Goal: Task Accomplishment & Management: Use online tool/utility

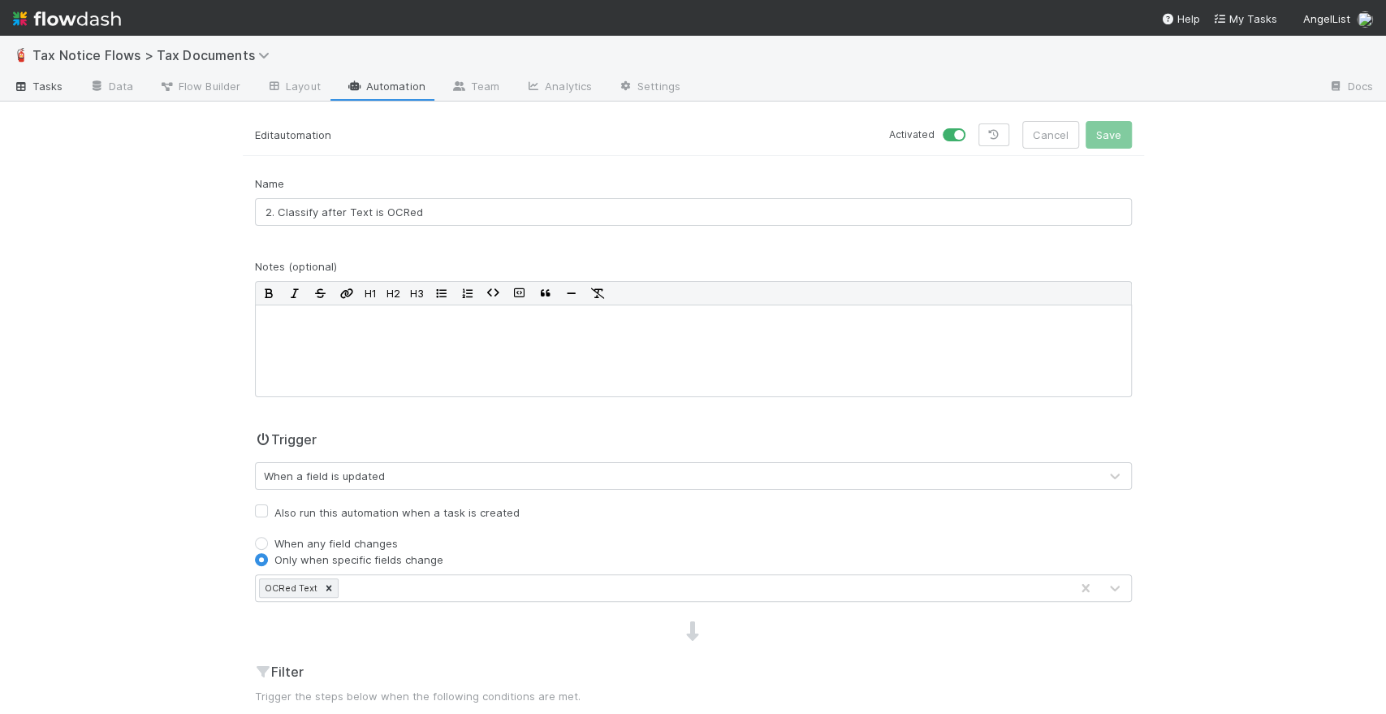
click at [48, 88] on span "Tasks" at bounding box center [38, 86] width 50 height 16
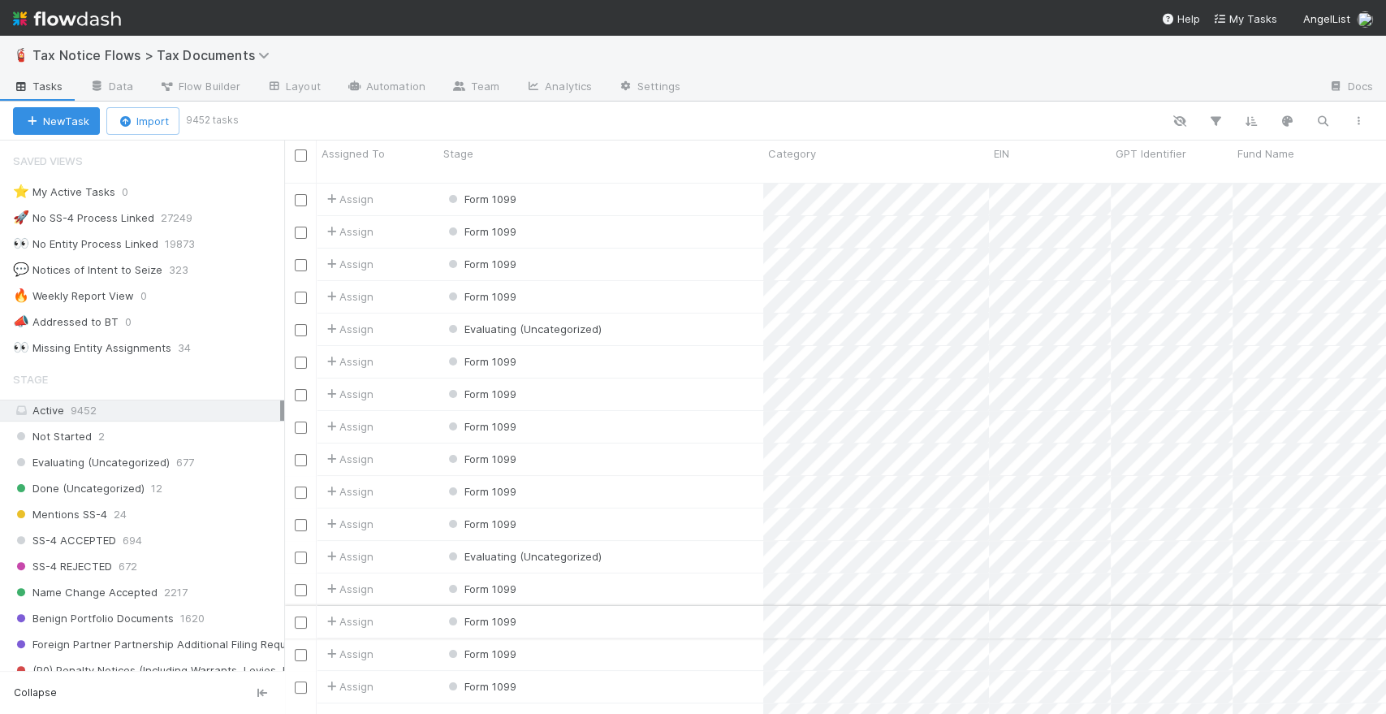
scroll to position [531, 1088]
click at [127, 343] on div "👀 Missing Entity Assignments" at bounding box center [92, 348] width 158 height 20
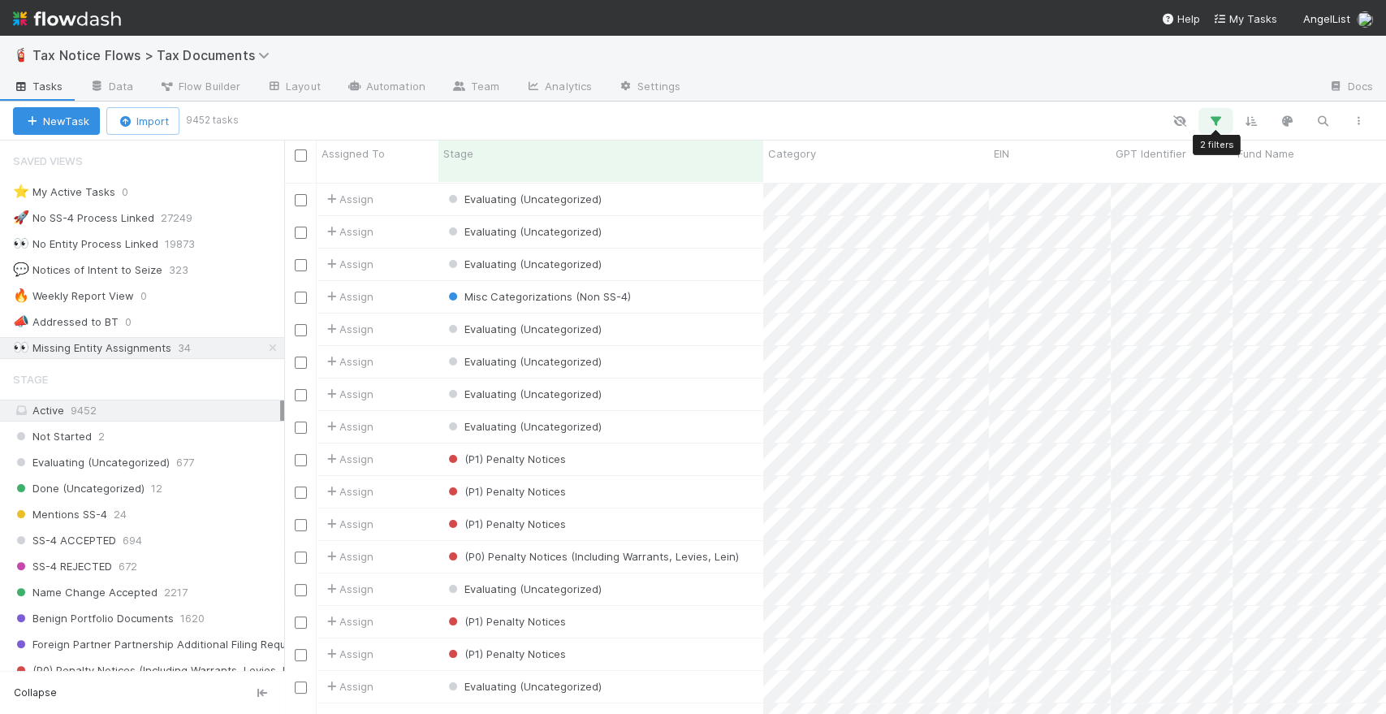
click at [1211, 115] on icon "button" at bounding box center [1215, 121] width 16 height 15
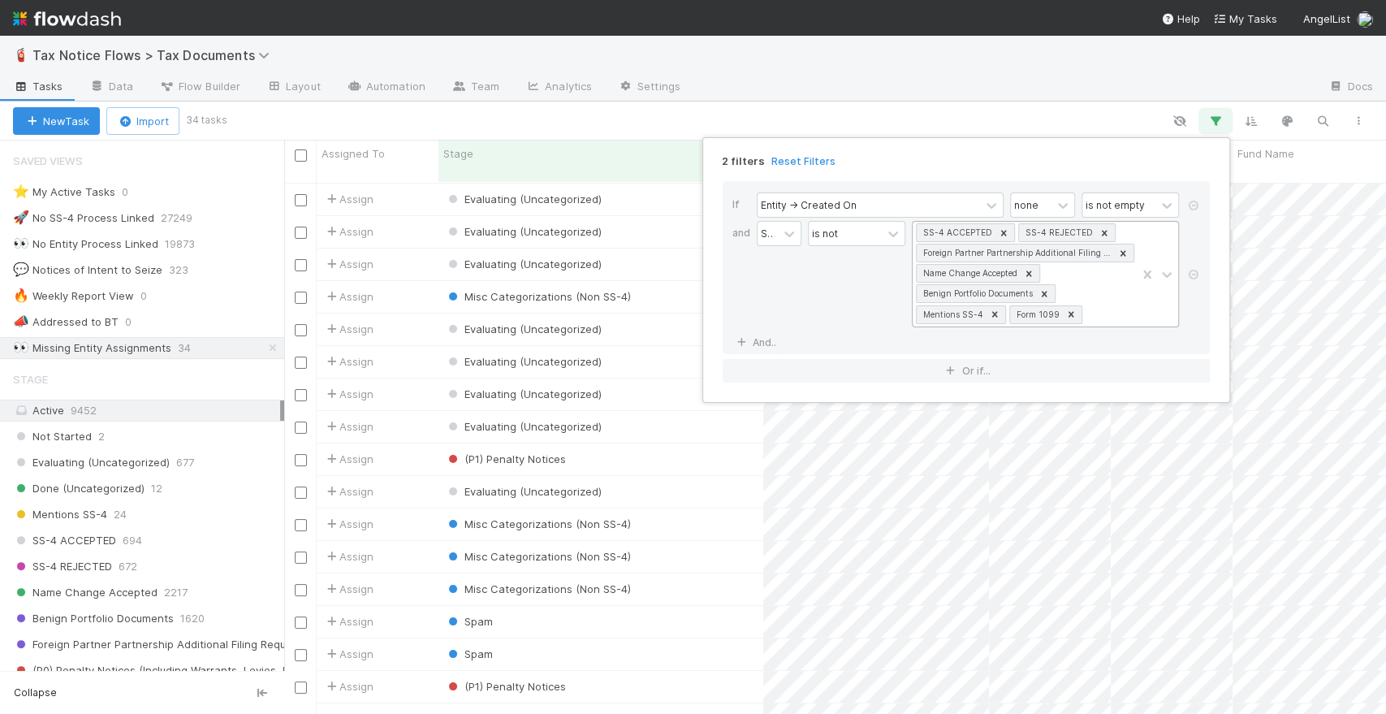
click at [1073, 312] on icon at bounding box center [1071, 314] width 6 height 6
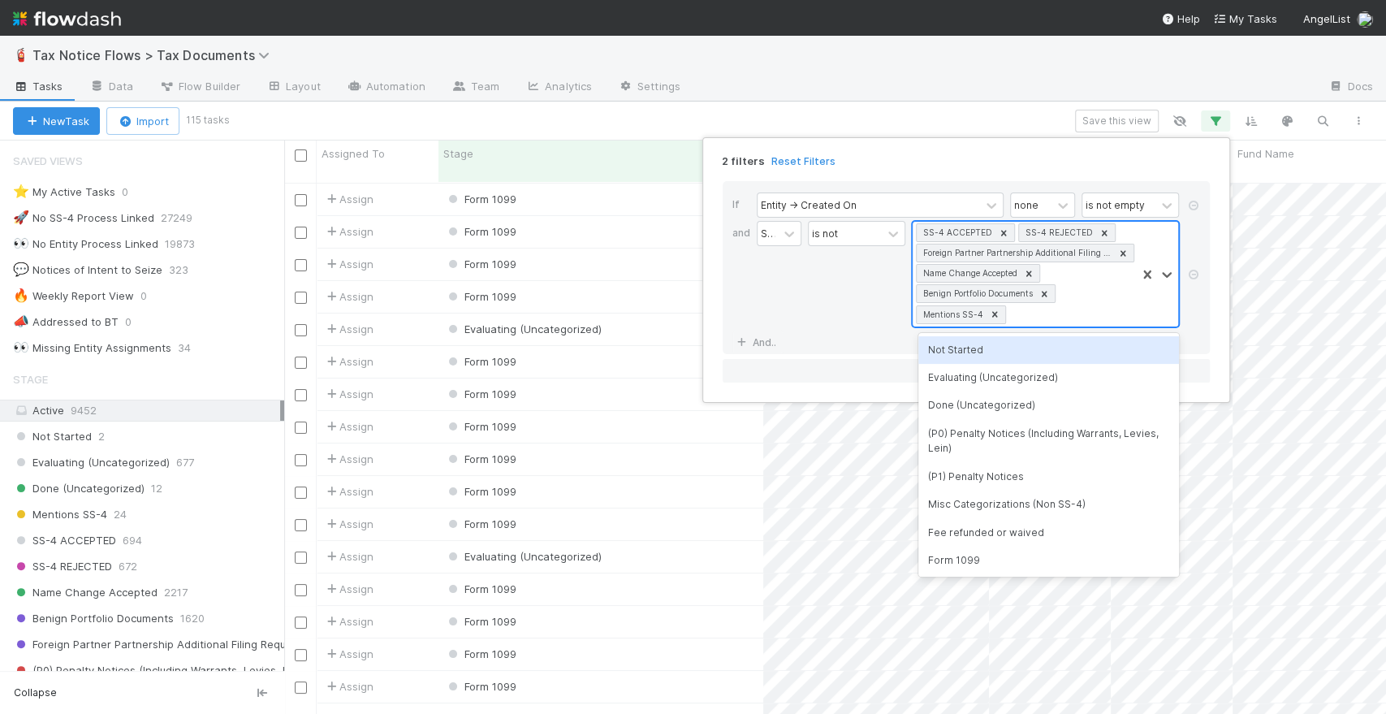
scroll to position [531, 1088]
click at [679, 120] on div "2 filters Reset Filters If Entity -> Created On none is not empty and Stage is …" at bounding box center [693, 357] width 1386 height 714
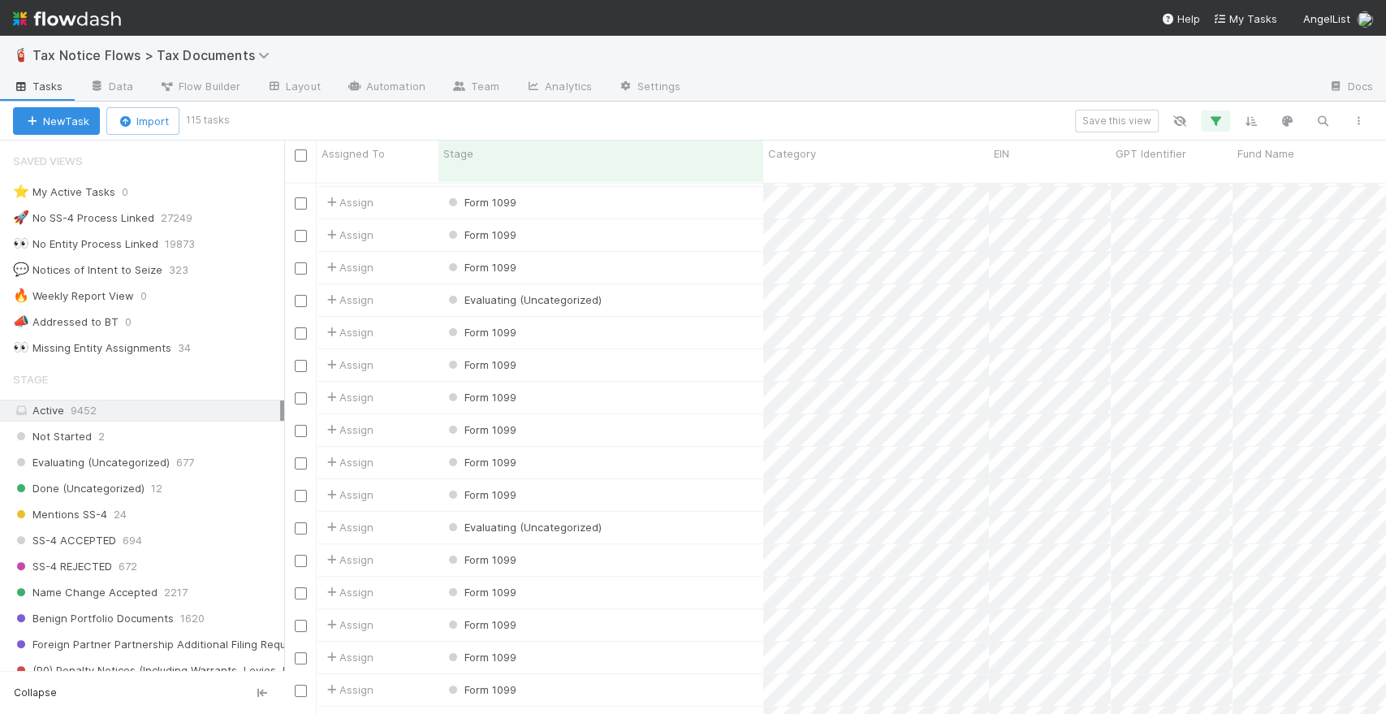
scroll to position [0, 0]
click at [1214, 117] on icon "button" at bounding box center [1215, 121] width 16 height 15
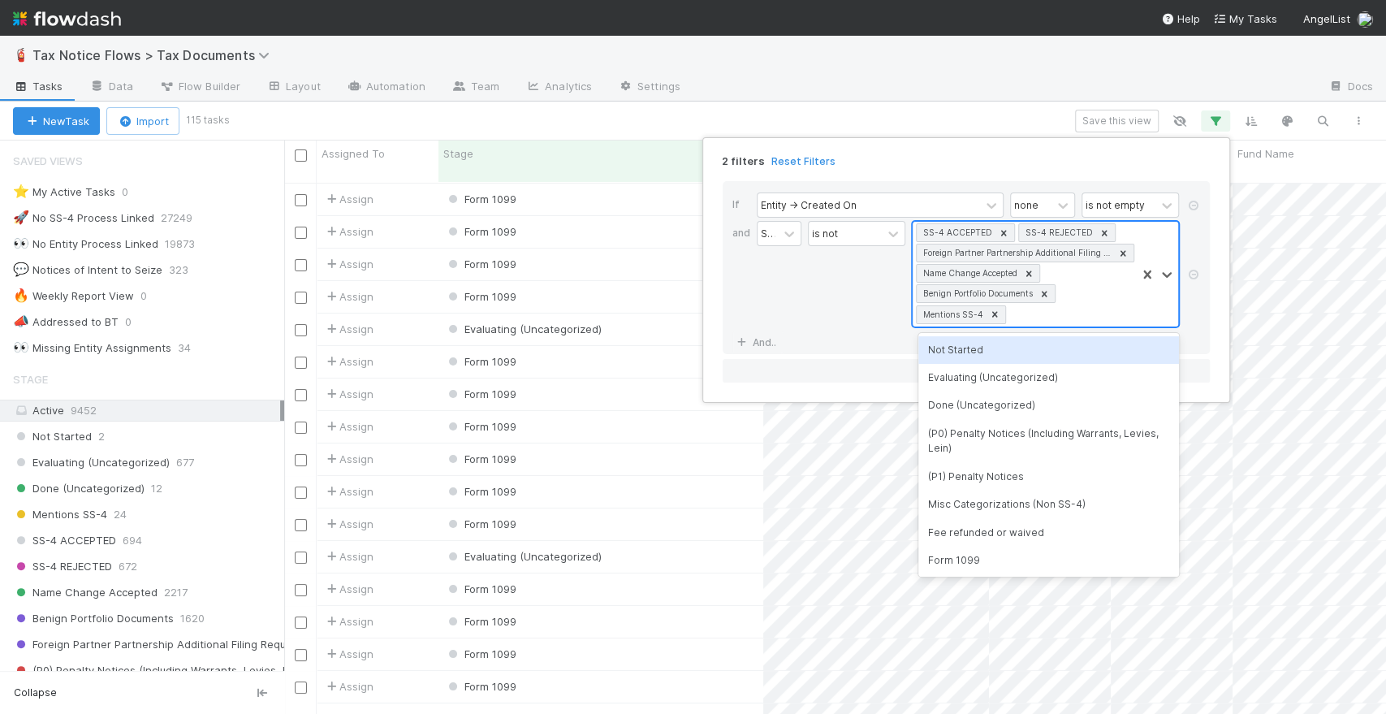
click at [1025, 317] on div "SS-4 ACCEPTED SS-4 REJECTED Foreign Partner Partnership Additional Filing Requi…" at bounding box center [1024, 274] width 223 height 105
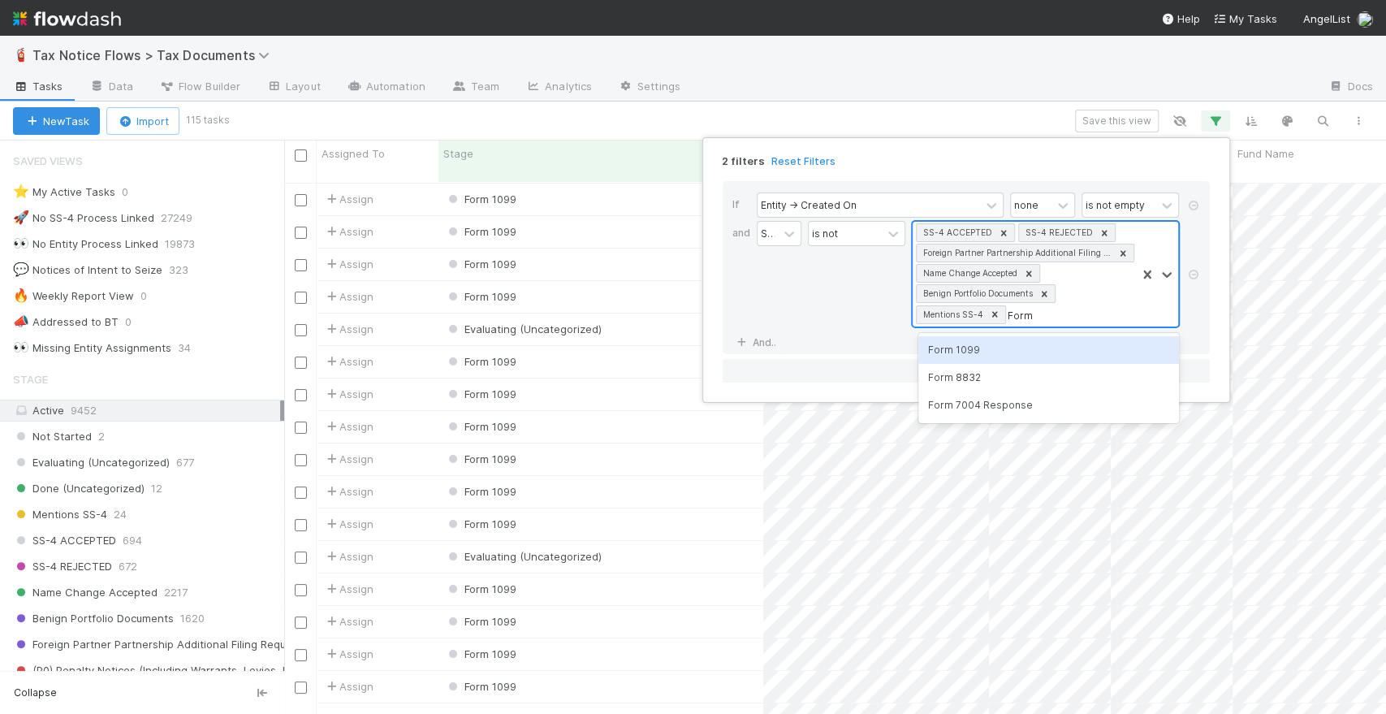
type input "Form"
click at [965, 349] on div "Form 1099" at bounding box center [1048, 350] width 261 height 28
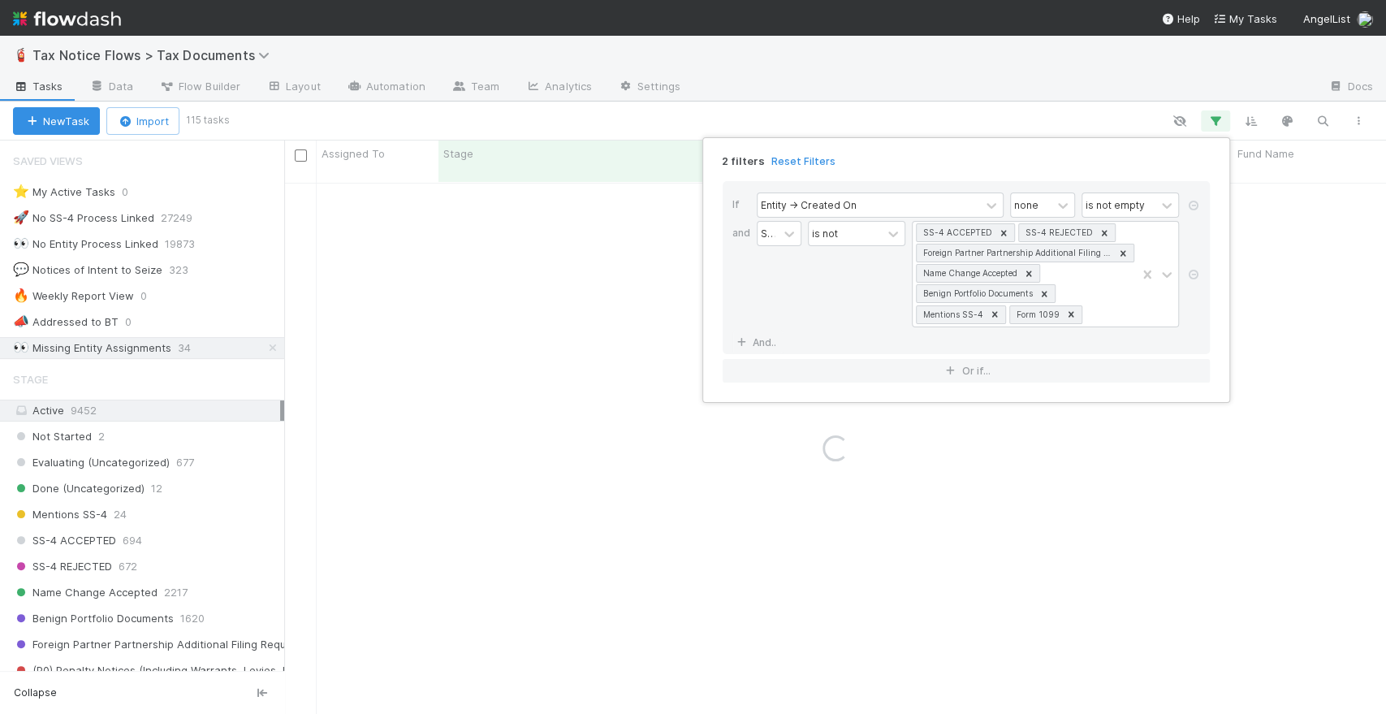
click at [833, 113] on div "2 filters Reset Filters If Entity -> Created On none is not empty and Stage is …" at bounding box center [693, 357] width 1386 height 714
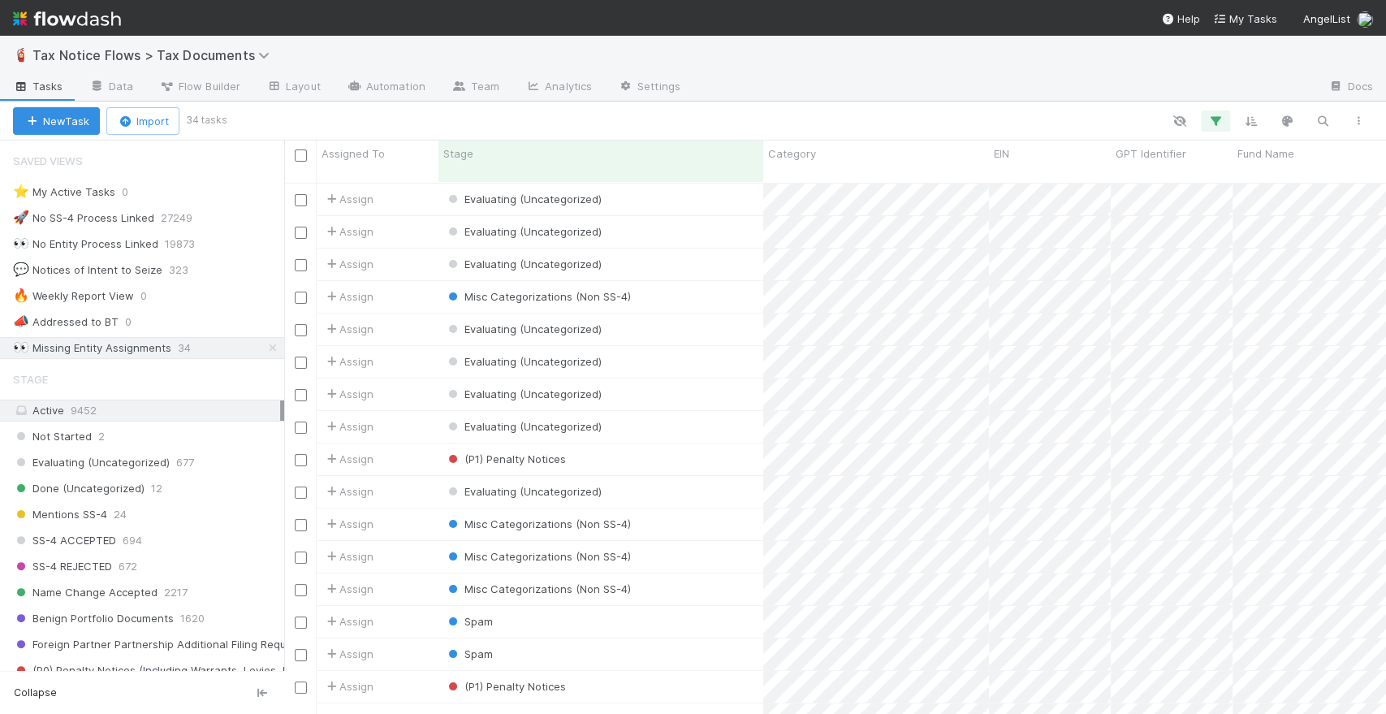
scroll to position [531, 1088]
click at [684, 251] on div "Evaluating (Uncategorized)" at bounding box center [600, 264] width 325 height 32
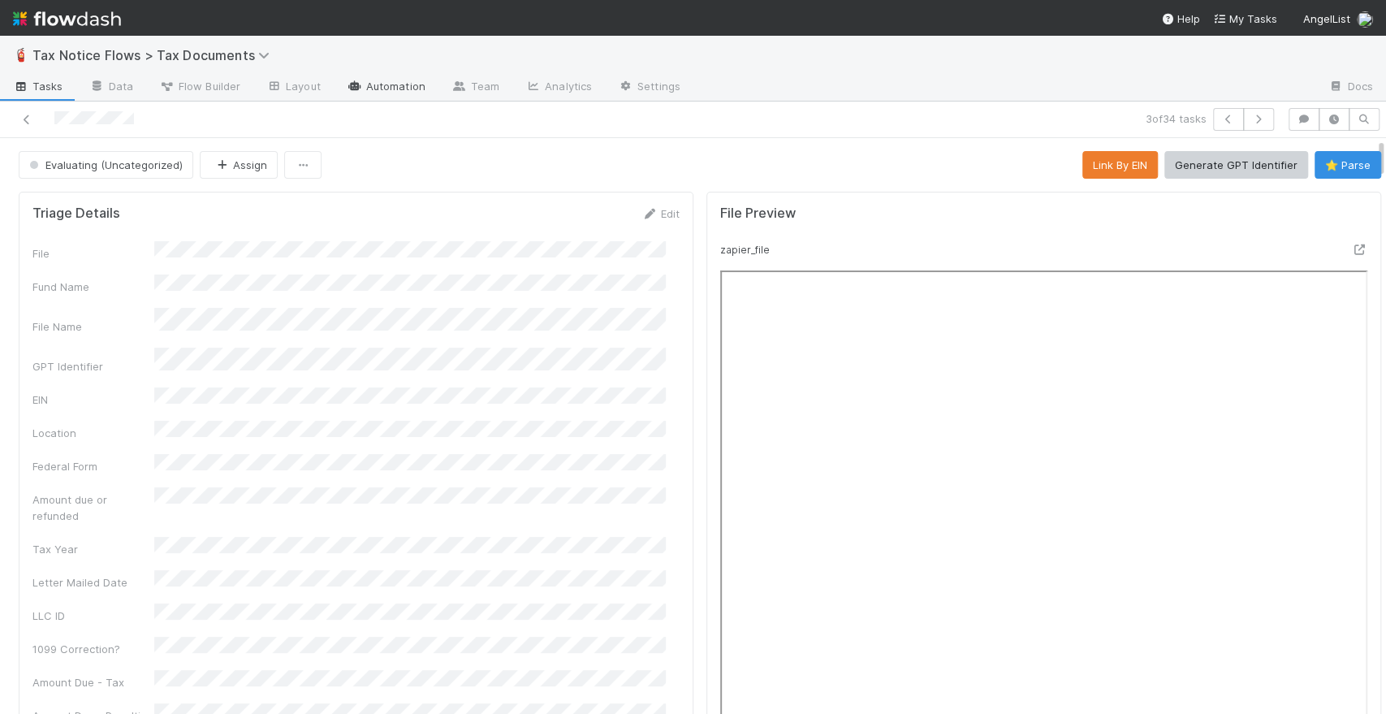
click at [396, 84] on link "Automation" at bounding box center [386, 88] width 105 height 26
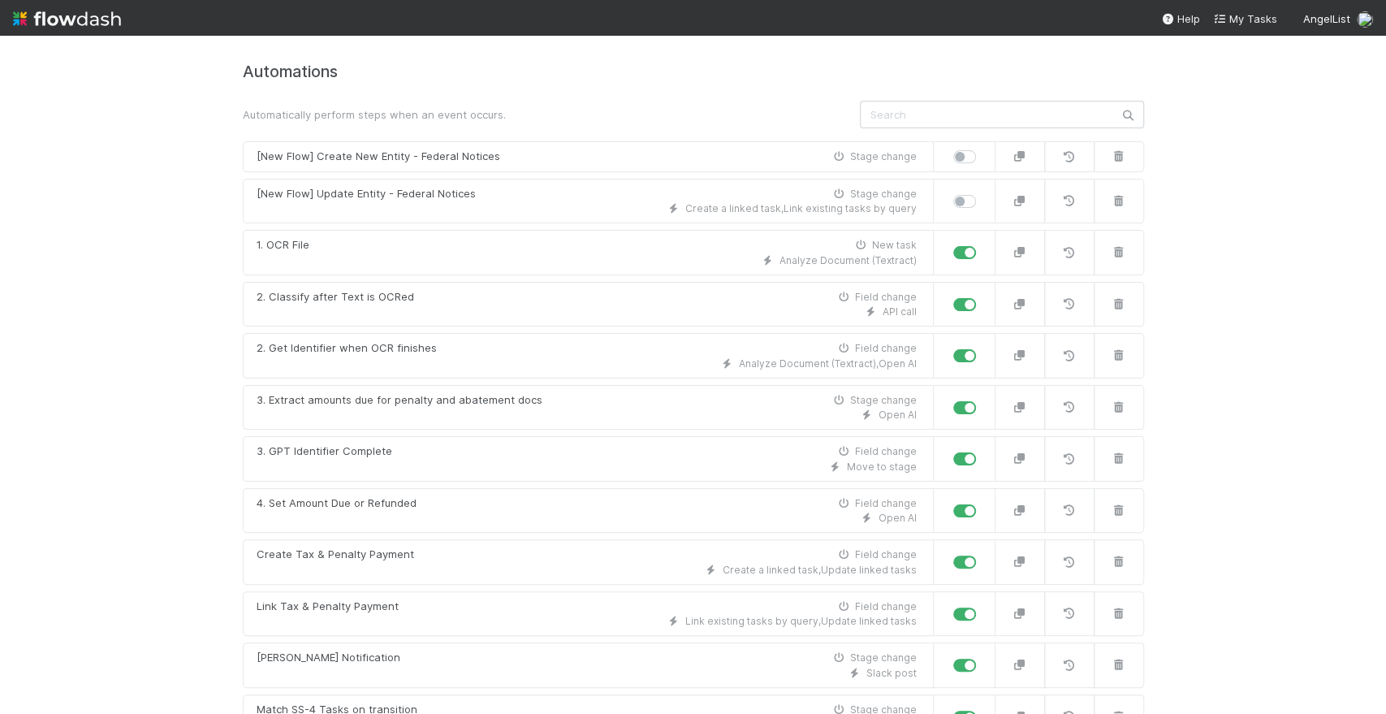
scroll to position [33, 0]
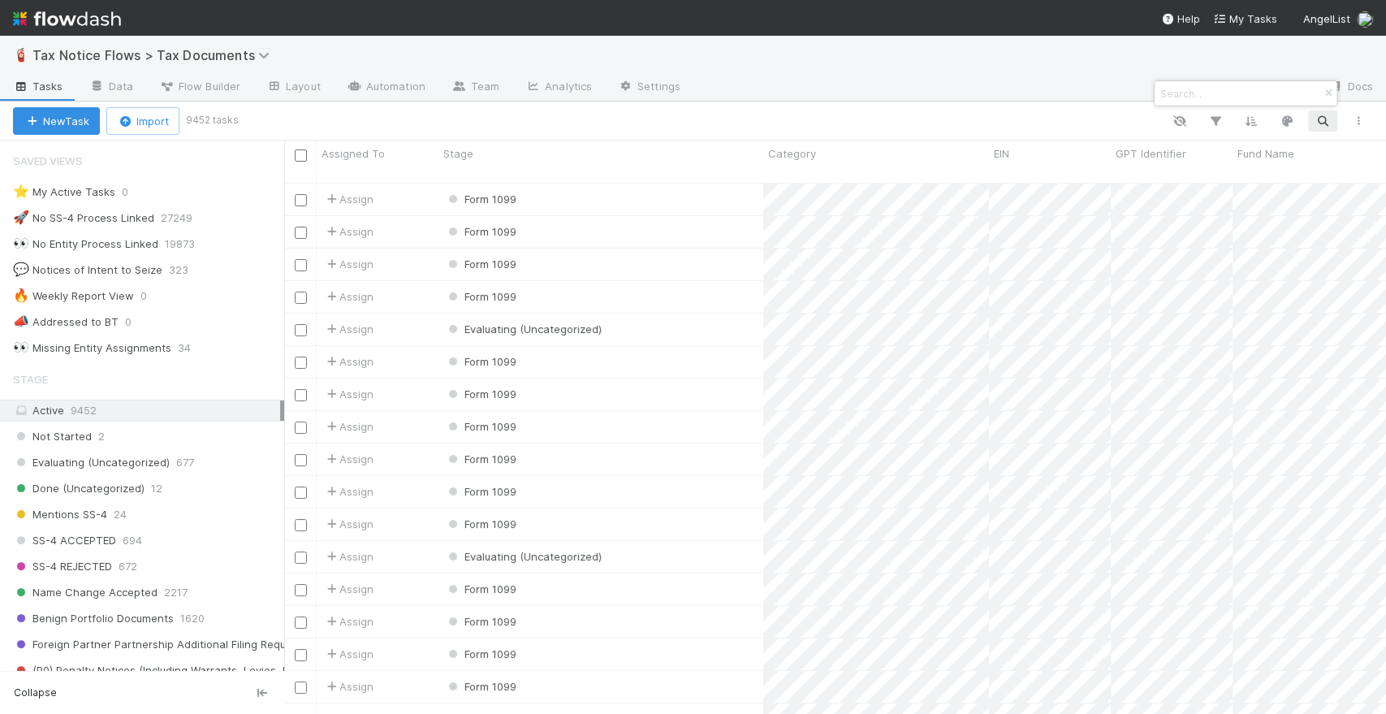
scroll to position [531, 1088]
click at [182, 339] on div at bounding box center [693, 357] width 1386 height 714
click at [183, 343] on span "34" at bounding box center [192, 348] width 29 height 20
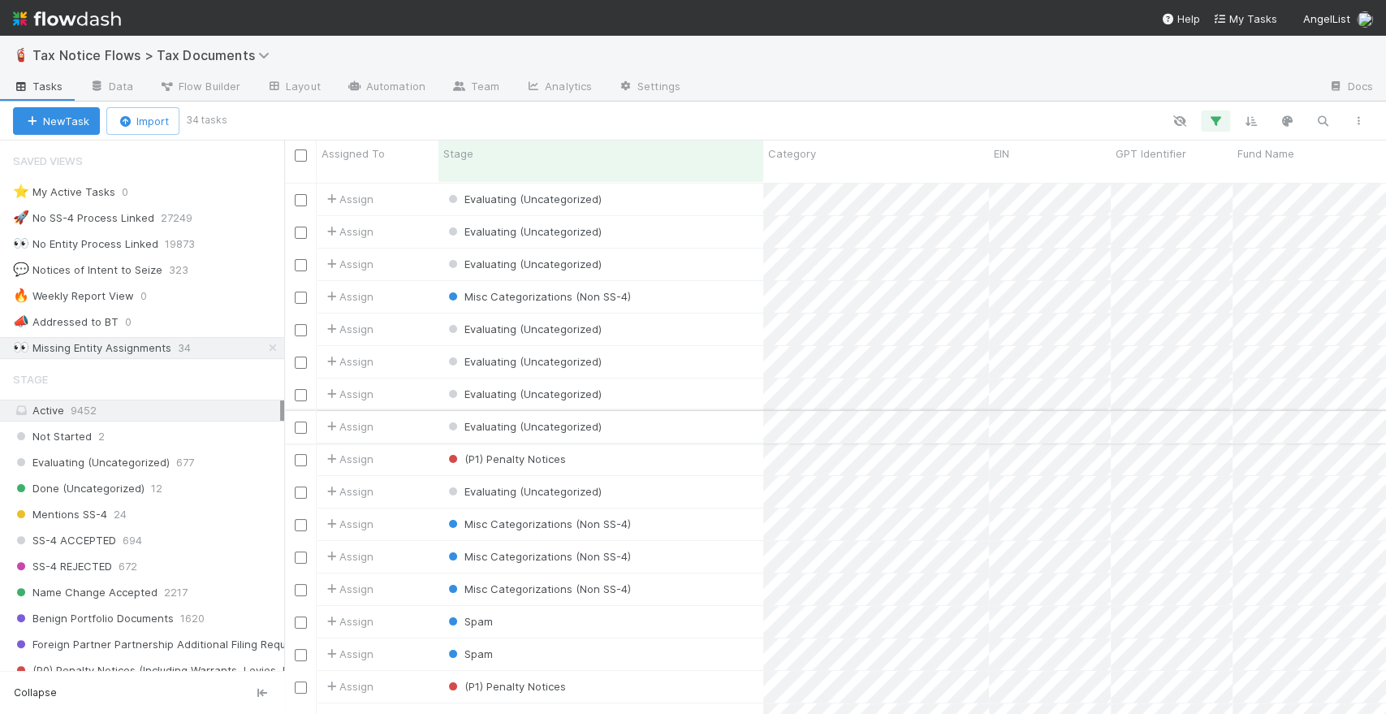
scroll to position [14, 15]
click at [654, 186] on div "Evaluating (Uncategorized)" at bounding box center [600, 199] width 325 height 32
